Goal: Transaction & Acquisition: Purchase product/service

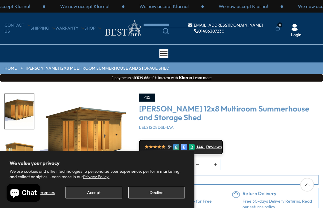
click at [97, 194] on button "Accept" at bounding box center [93, 193] width 56 height 12
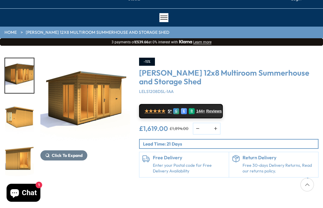
scroll to position [35, 0]
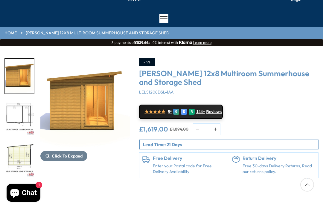
click at [15, 162] on img "5 / 8" at bounding box center [19, 159] width 29 height 35
click at [24, 142] on img "5 / 8" at bounding box center [19, 159] width 29 height 35
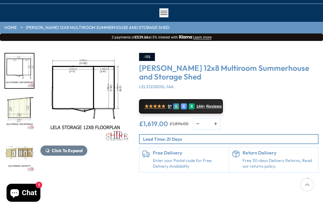
scroll to position [40, 0]
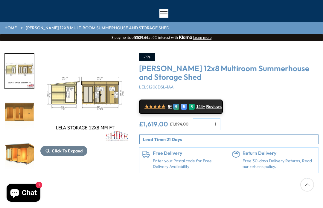
click at [21, 153] on div at bounding box center [22, 112] width 36 height 119
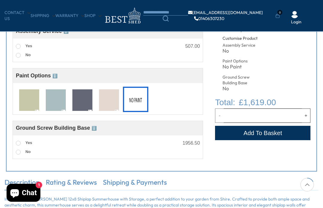
scroll to position [229, 0]
click at [34, 101] on img at bounding box center [29, 101] width 20 height 22
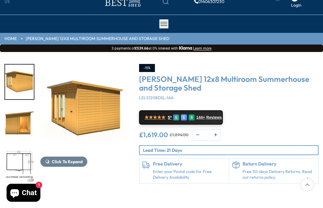
scroll to position [31, 0]
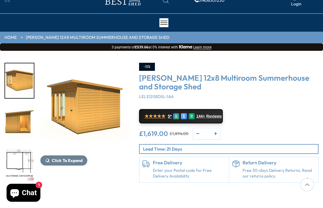
click at [86, 98] on img "2 / 8" at bounding box center [85, 108] width 90 height 90
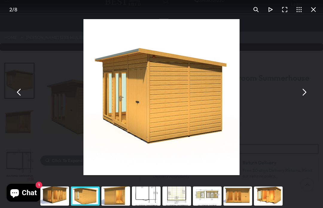
click at [271, 208] on div "You can close this modal content with the ESC key" at bounding box center [268, 196] width 30 height 24
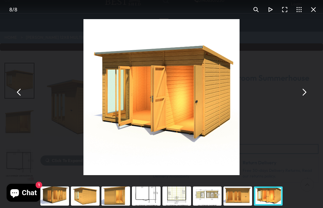
click at [314, 8] on button "You can close this modal content with the ESC key" at bounding box center [313, 9] width 14 height 14
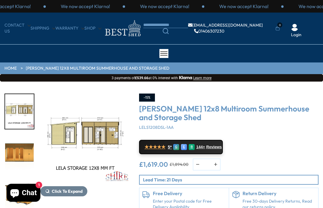
scroll to position [52, 0]
